Goal: Find specific page/section: Find specific page/section

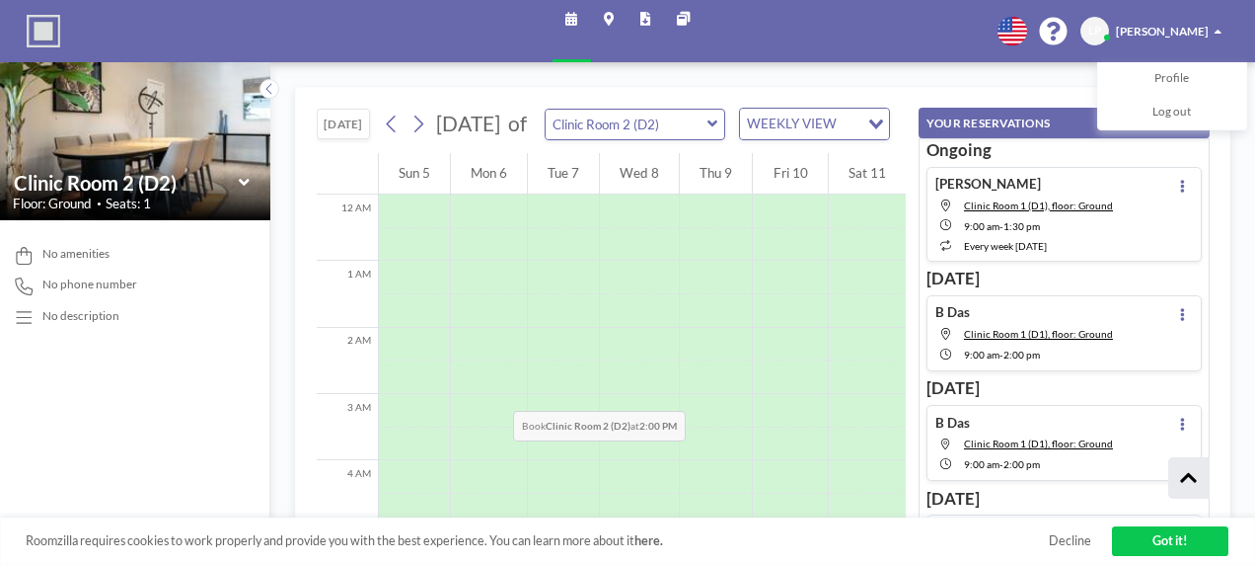
scroll to position [346, 0]
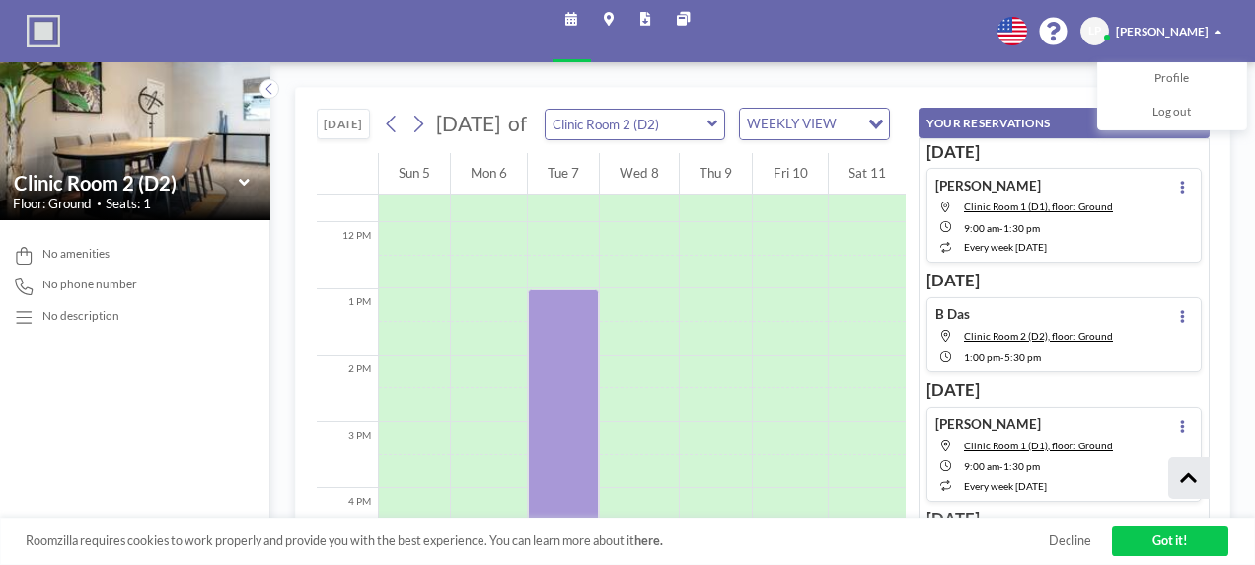
click at [624, 28] on link "Maps" at bounding box center [609, 31] width 37 height 62
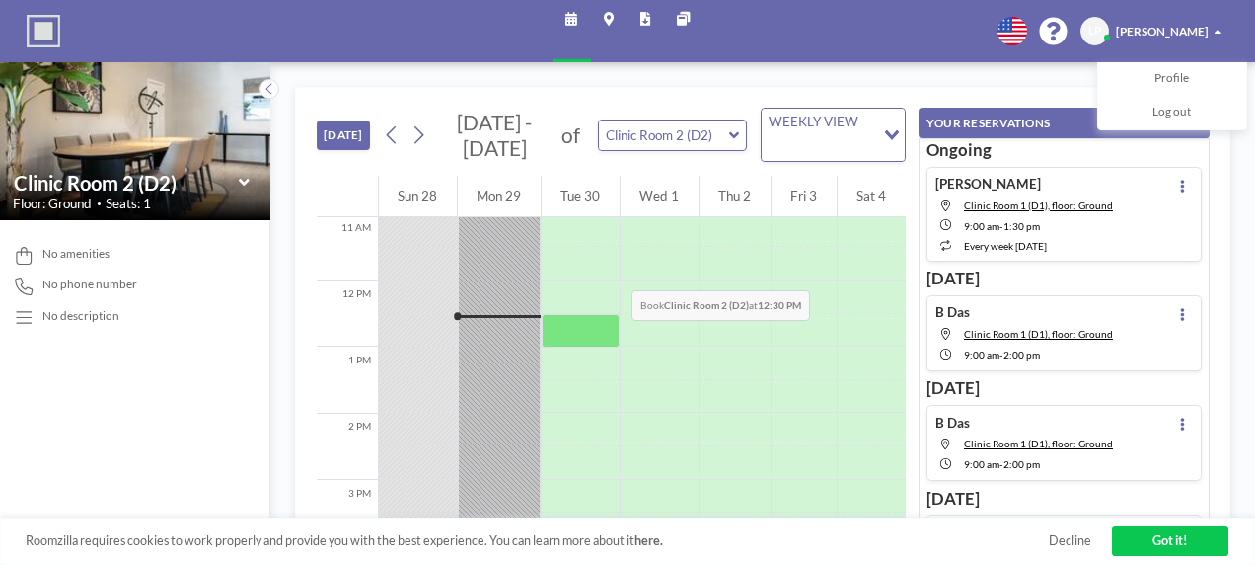
scroll to position [770, 0]
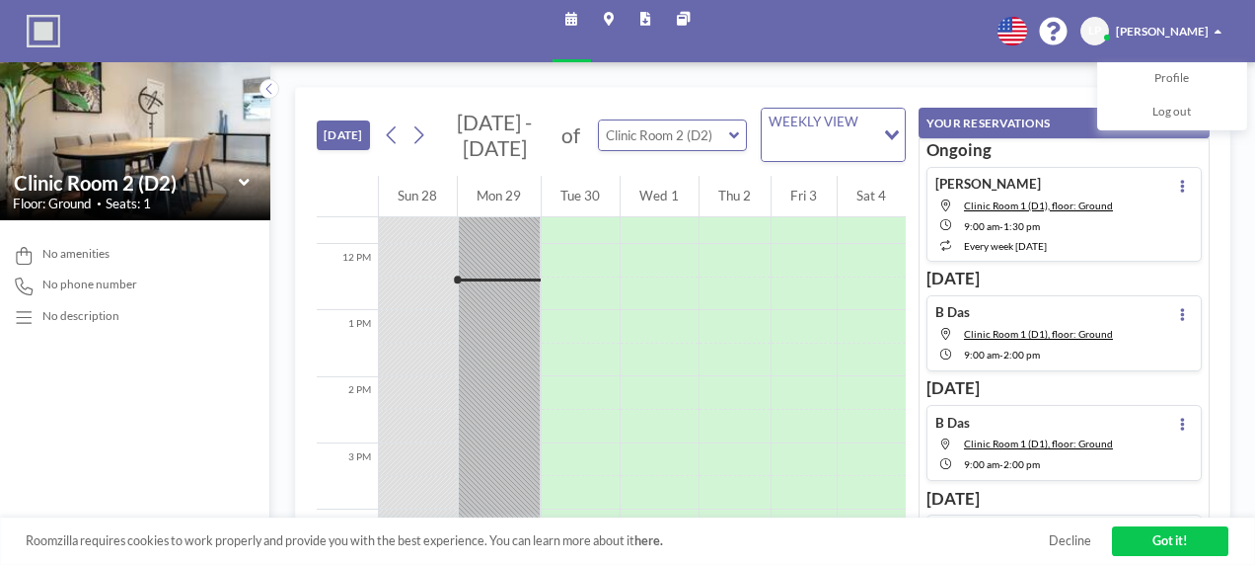
click at [719, 130] on input "text" at bounding box center [664, 135] width 131 height 30
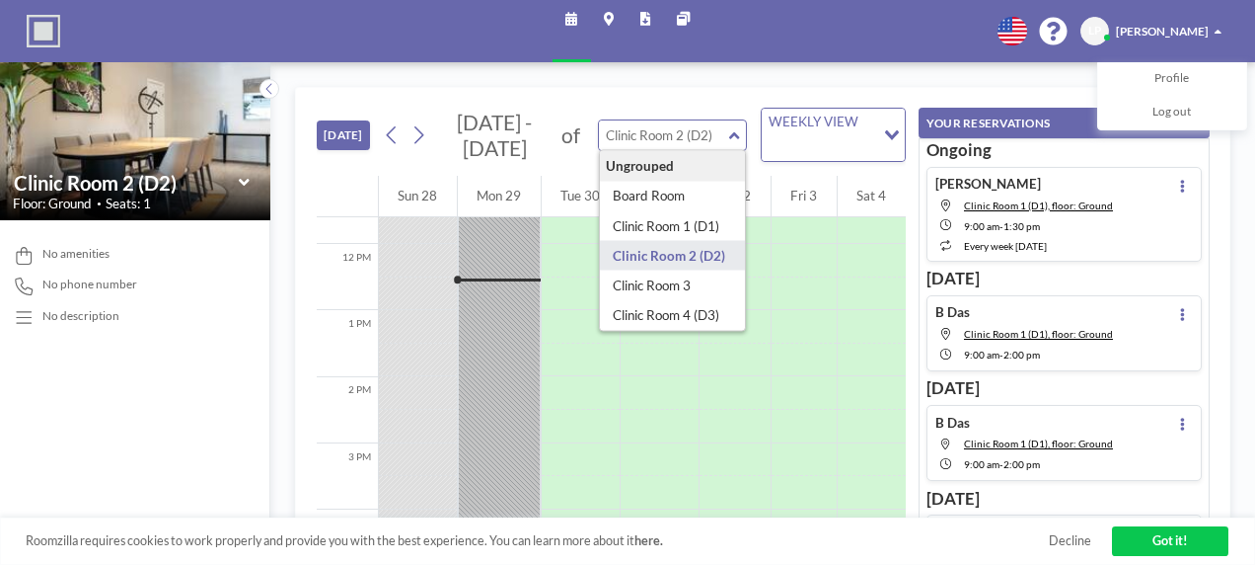
type input "Clinic Room 2 (D2)"
